Goal: Task Accomplishment & Management: Manage account settings

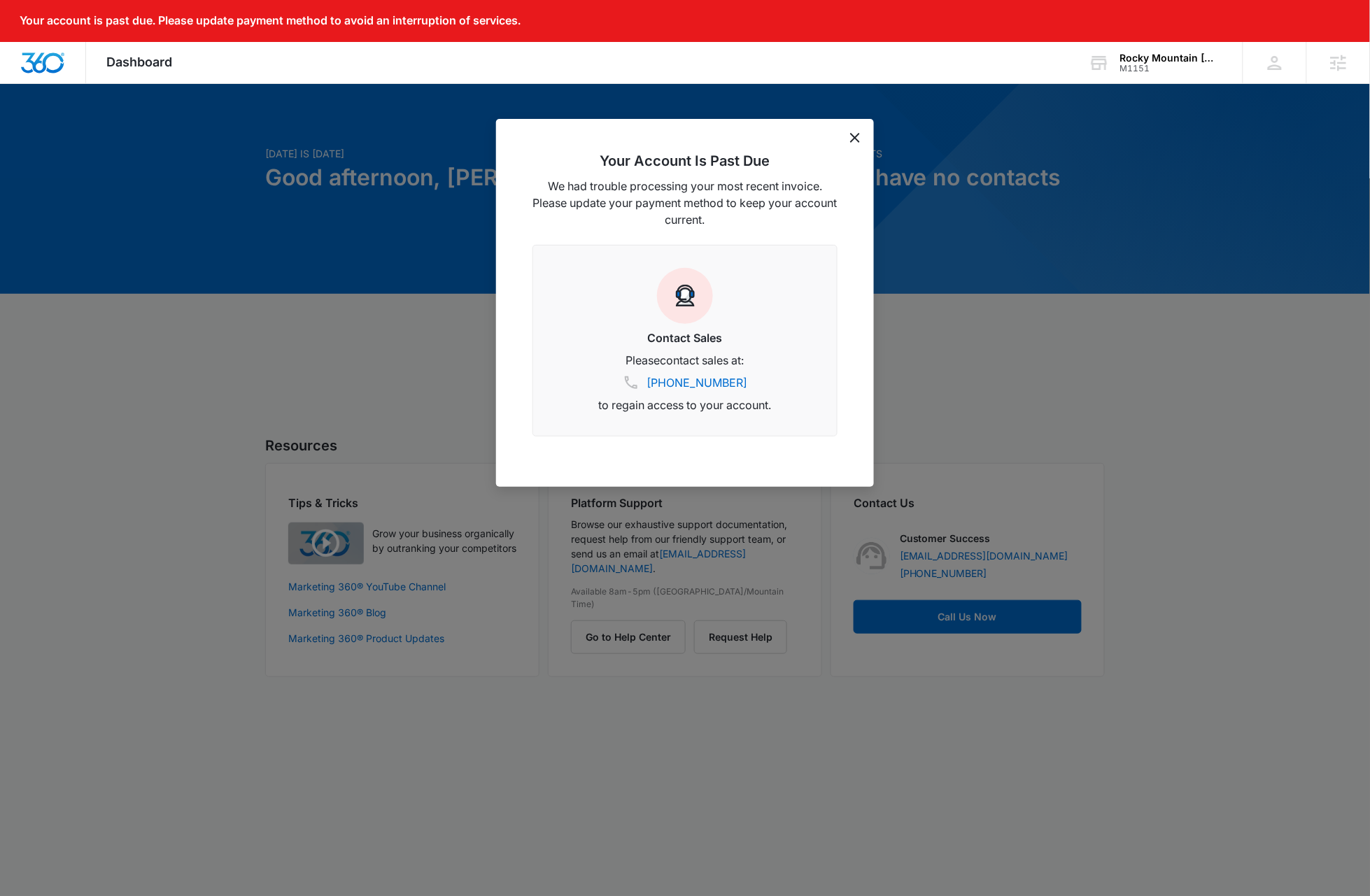
click at [858, 143] on div "Your Account Is Past Due We had trouble processing your most recent invoice. Pl…" at bounding box center [685, 303] width 378 height 368
click at [852, 138] on icon "dismiss this dialog" at bounding box center [855, 138] width 10 height 10
